Goal: Information Seeking & Learning: Learn about a topic

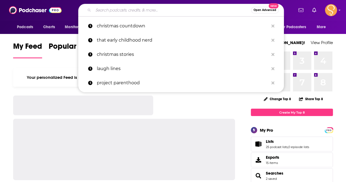
click at [107, 9] on input "Search podcasts, credits, & more..." at bounding box center [172, 10] width 158 height 9
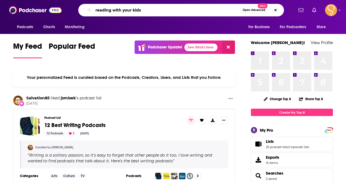
drag, startPoint x: 135, startPoint y: 11, endPoint x: 140, endPoint y: 10, distance: 4.1
click at [136, 11] on input "reading with your kids" at bounding box center [166, 10] width 147 height 9
click at [205, 8] on input "reading with your kids" at bounding box center [166, 10] width 147 height 9
type input "reading with your kids"
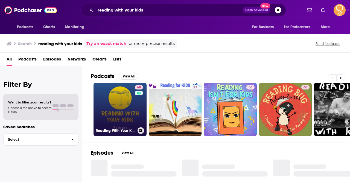
click at [121, 96] on link "60 Reading With Your Kids Podcast" at bounding box center [119, 109] width 53 height 53
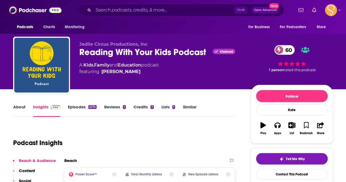
click at [17, 106] on link "About" at bounding box center [19, 110] width 12 height 13
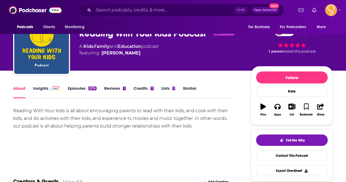
scroll to position [27, 0]
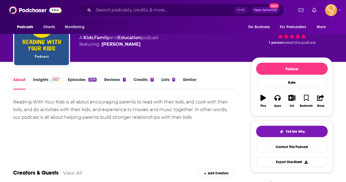
click at [39, 81] on link "Insights" at bounding box center [46, 83] width 27 height 13
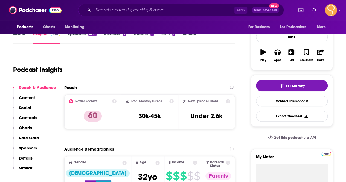
scroll to position [82, 0]
